Goal: Task Accomplishment & Management: Use online tool/utility

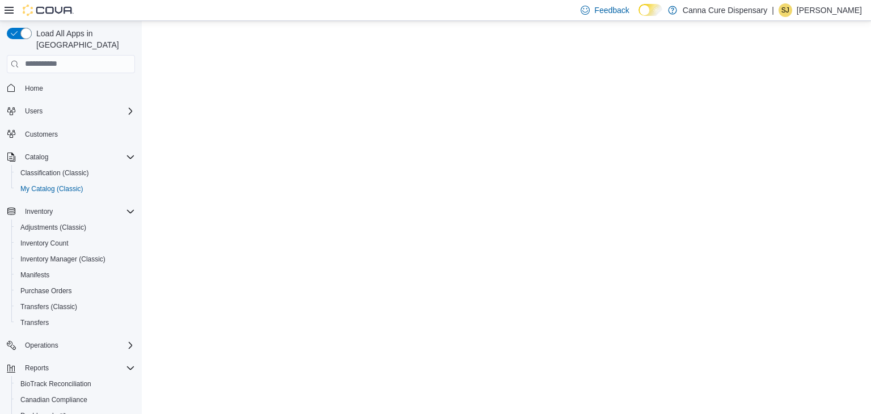
select select "**********"
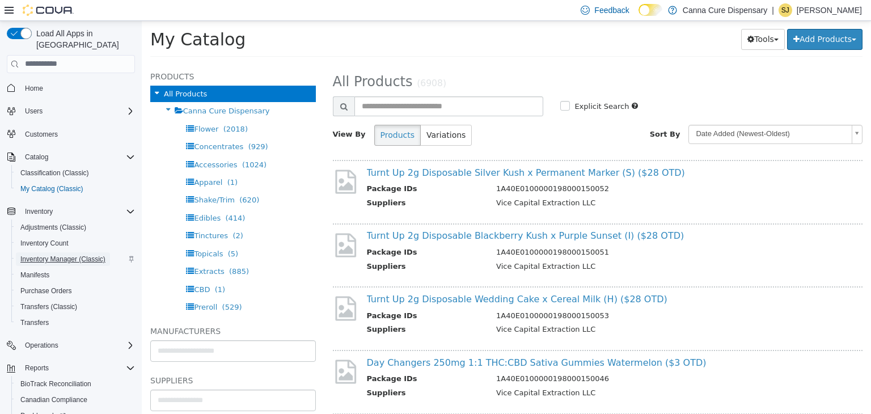
click at [66, 255] on span "Inventory Manager (Classic)" at bounding box center [62, 259] width 85 height 9
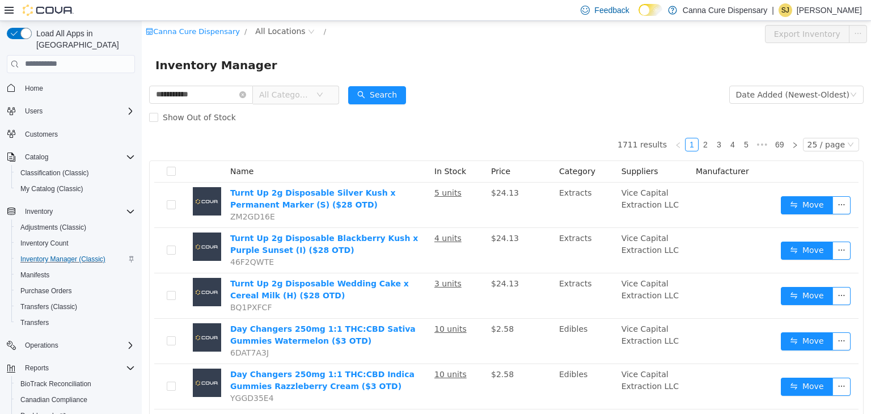
type input "**********"
click at [330, 96] on span "All Categories" at bounding box center [291, 94] width 78 height 18
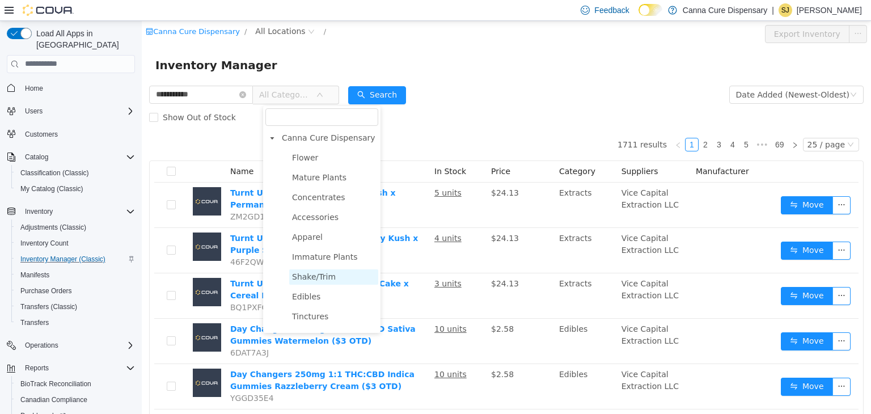
click at [326, 279] on span "Shake/Trim" at bounding box center [314, 276] width 44 height 9
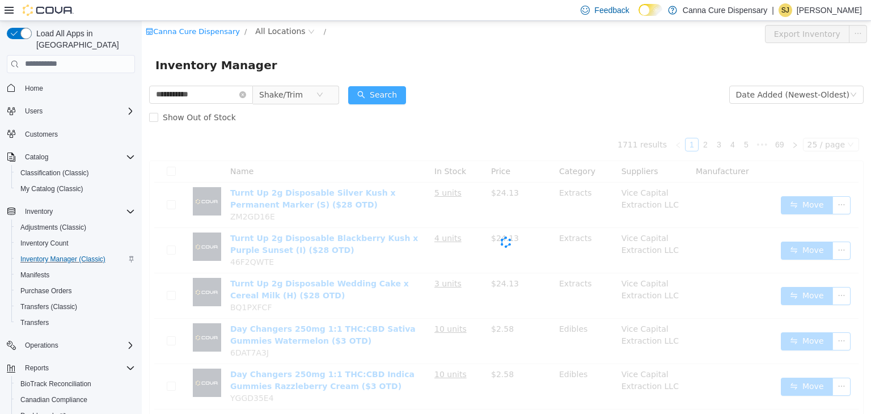
click at [378, 90] on button "Search" at bounding box center [377, 95] width 58 height 18
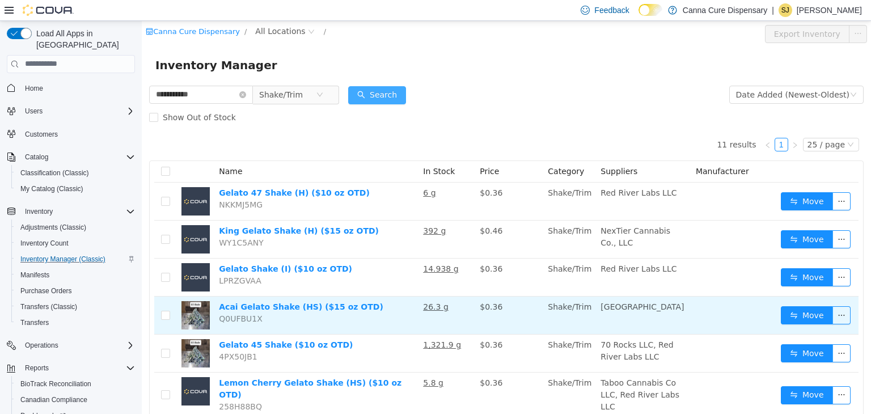
drag, startPoint x: 378, startPoint y: 90, endPoint x: 454, endPoint y: 323, distance: 245.7
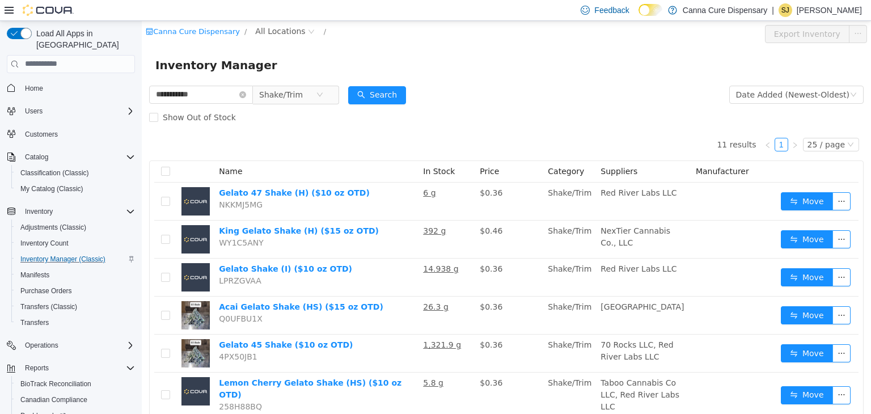
drag, startPoint x: 454, startPoint y: 323, endPoint x: 367, endPoint y: 130, distance: 211.4
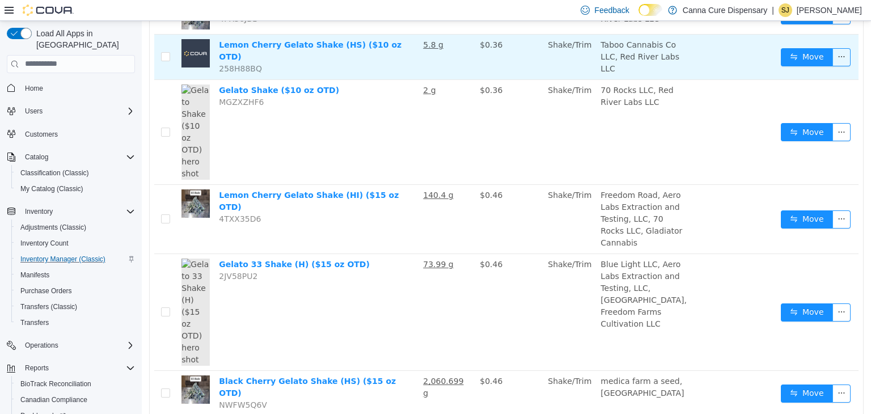
scroll to position [354, 0]
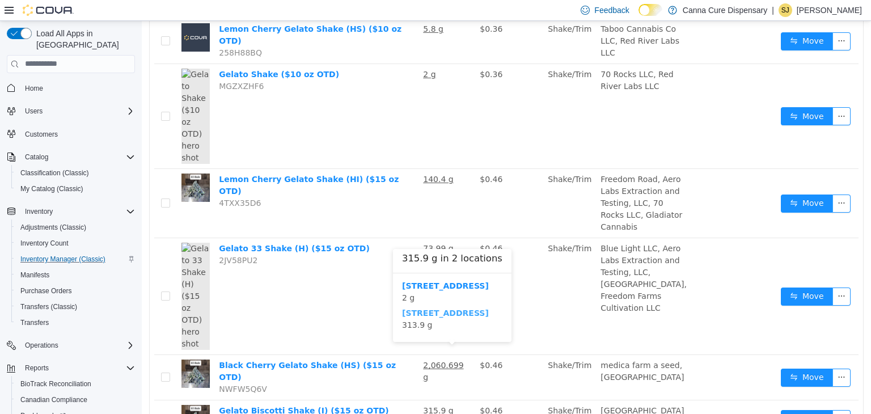
click at [447, 310] on b "[STREET_ADDRESS]" at bounding box center [445, 312] width 87 height 9
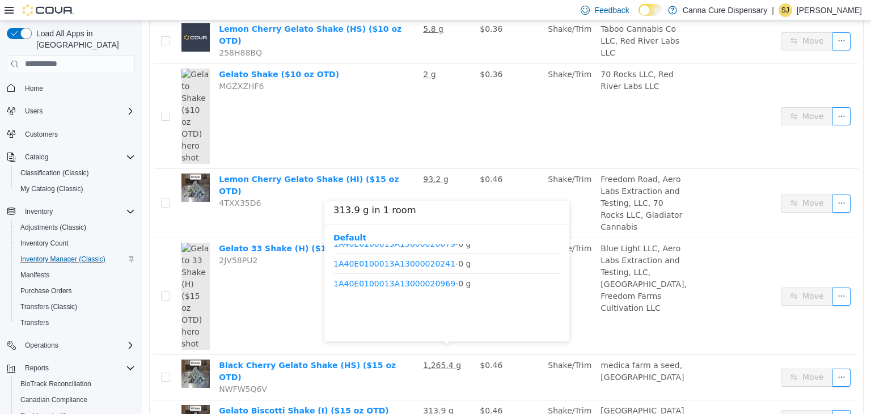
scroll to position [212, 0]
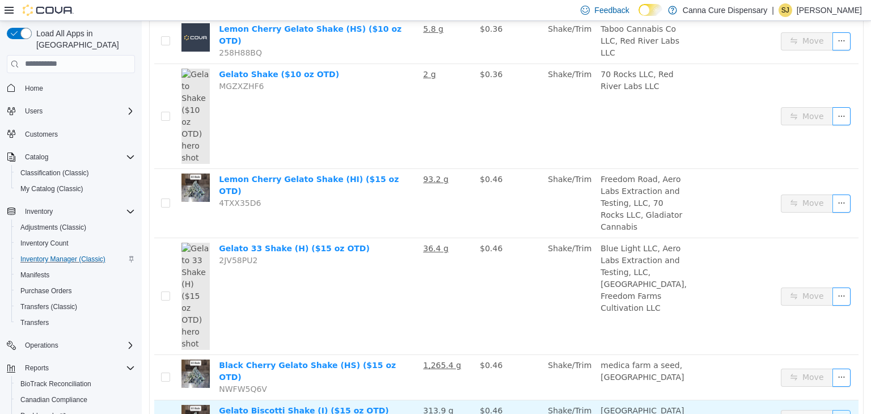
click at [835, 409] on button "button" at bounding box center [841, 418] width 18 height 18
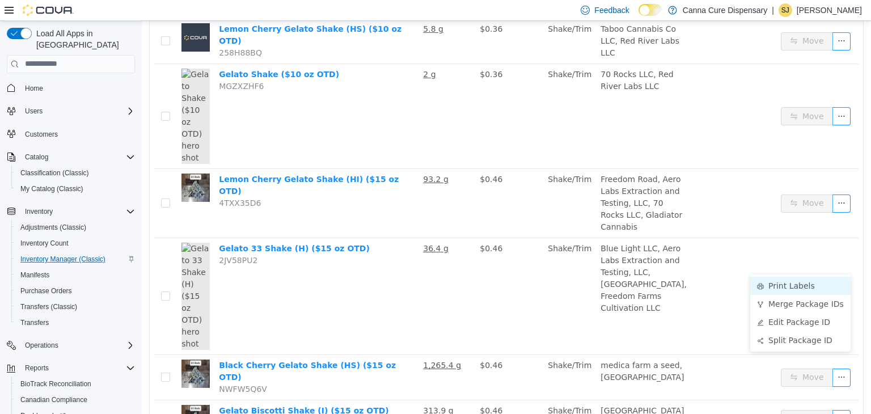
click at [800, 287] on li "Print Labels" at bounding box center [800, 285] width 100 height 18
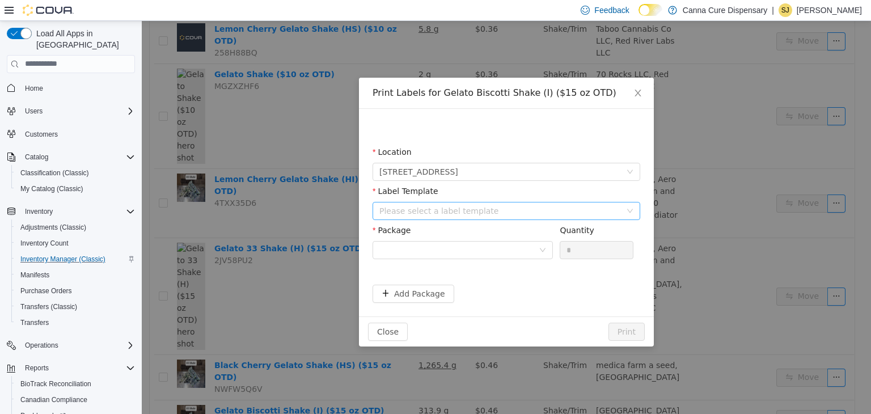
click at [424, 212] on div "Please select a label template" at bounding box center [500, 210] width 242 height 11
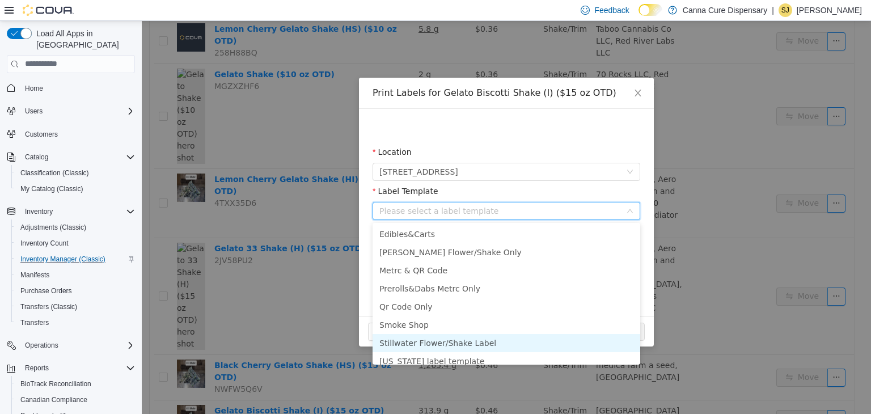
click at [466, 344] on li "Stillwater Flower/Shake Label" at bounding box center [507, 342] width 268 height 18
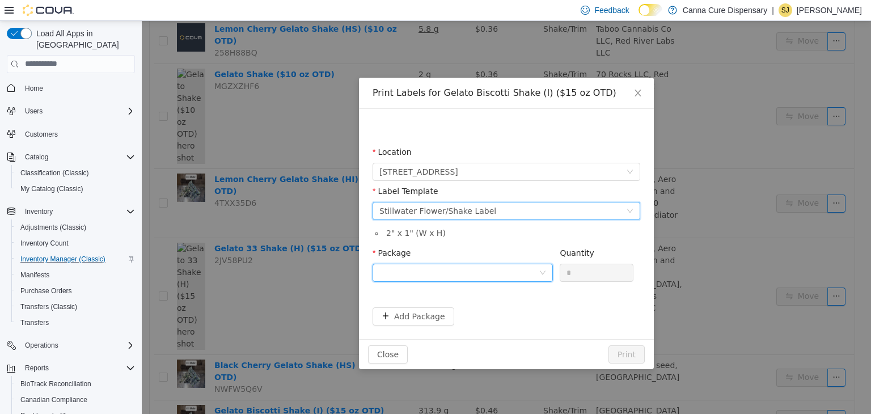
click at [440, 275] on div at bounding box center [458, 272] width 159 height 17
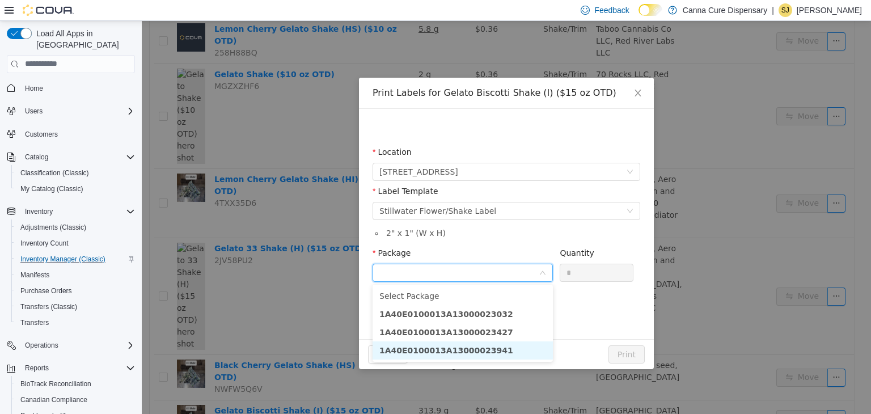
click at [467, 354] on strong "1A40E0100013A13000023941" at bounding box center [446, 349] width 134 height 9
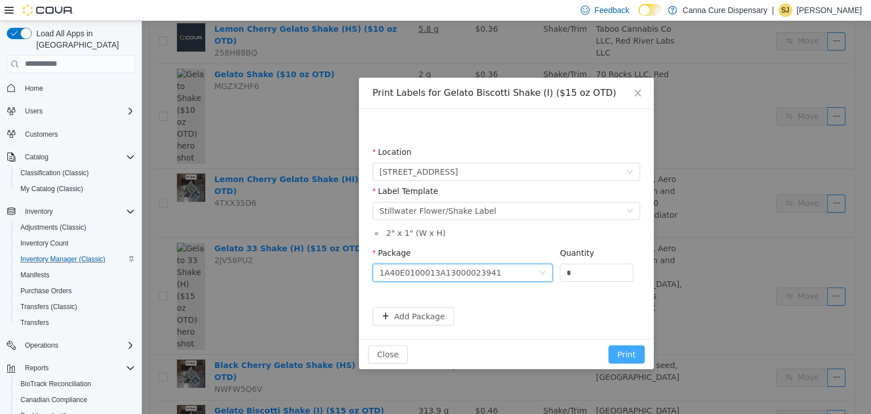
click at [618, 355] on button "Print" at bounding box center [626, 354] width 36 height 18
